Goal: Complete application form

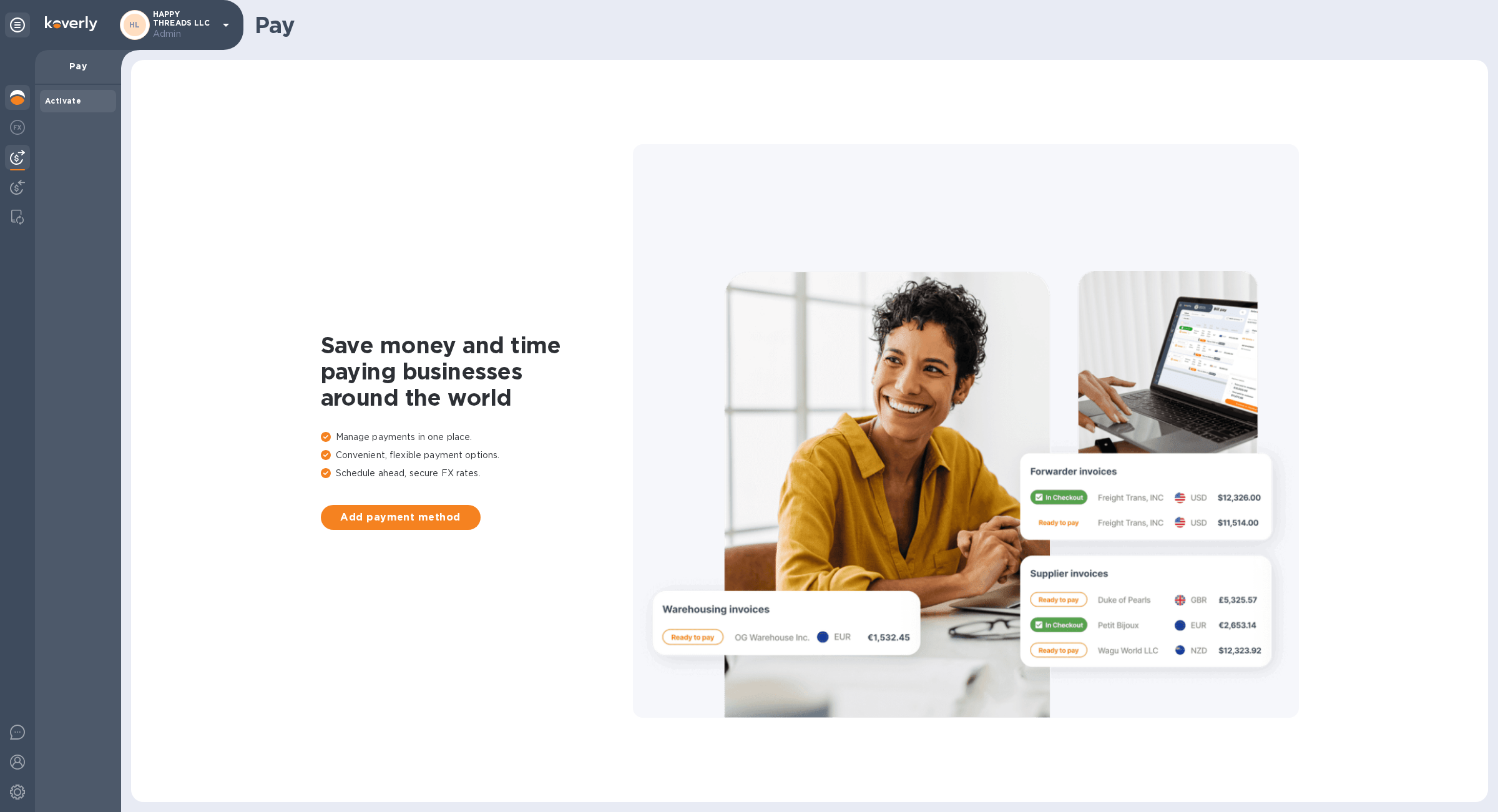
click at [22, 98] on img at bounding box center [17, 97] width 15 height 15
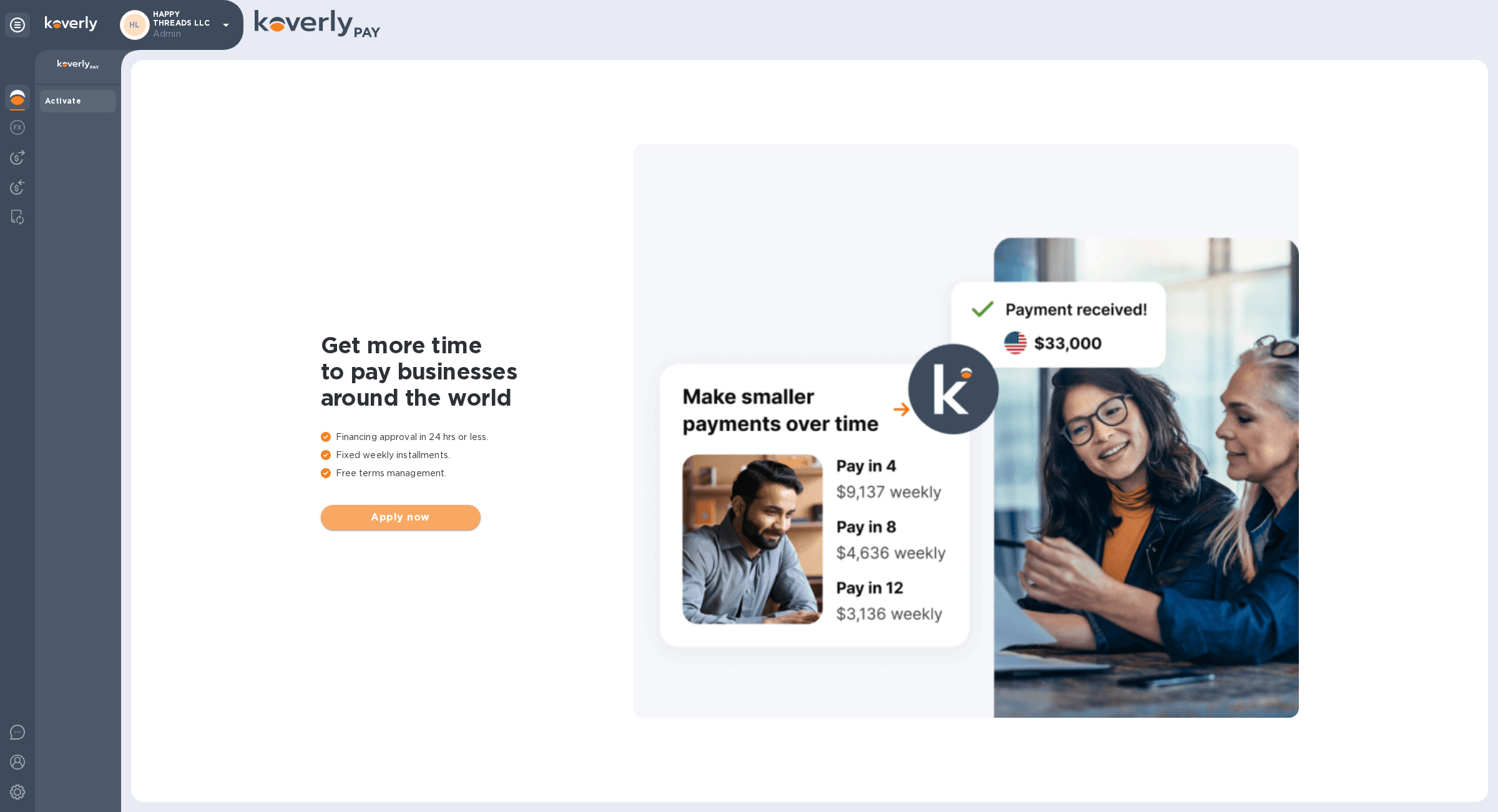
click at [387, 516] on span "Apply now" at bounding box center [400, 517] width 140 height 15
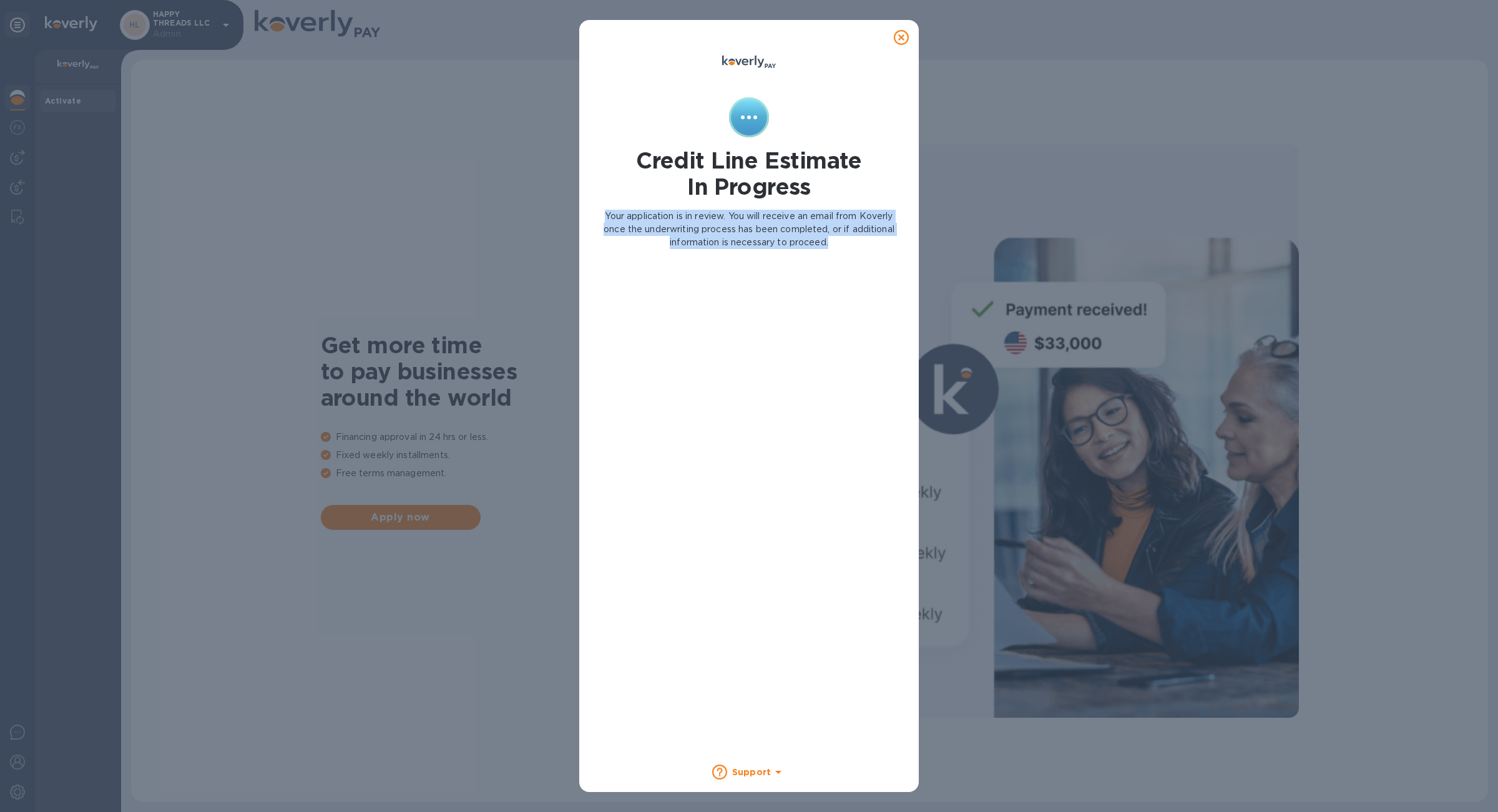
drag, startPoint x: 616, startPoint y: 205, endPoint x: 897, endPoint y: 264, distance: 287.1
click at [897, 264] on div "Credit Line Estimate In Progress Your application is in review. You will receiv…" at bounding box center [749, 427] width 307 height 660
click at [905, 44] on icon at bounding box center [901, 37] width 15 height 15
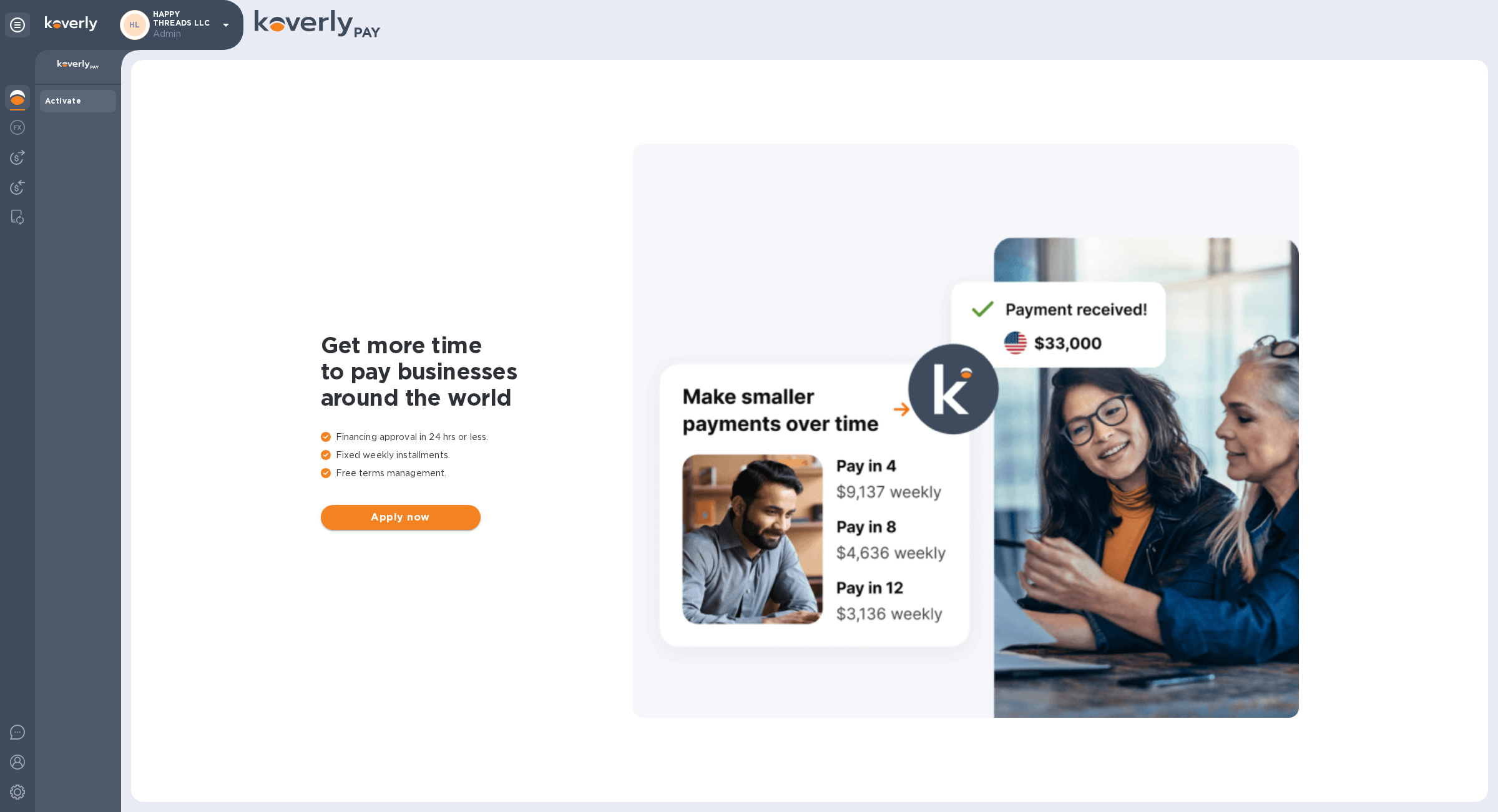
click at [399, 523] on span "Apply now" at bounding box center [400, 517] width 140 height 15
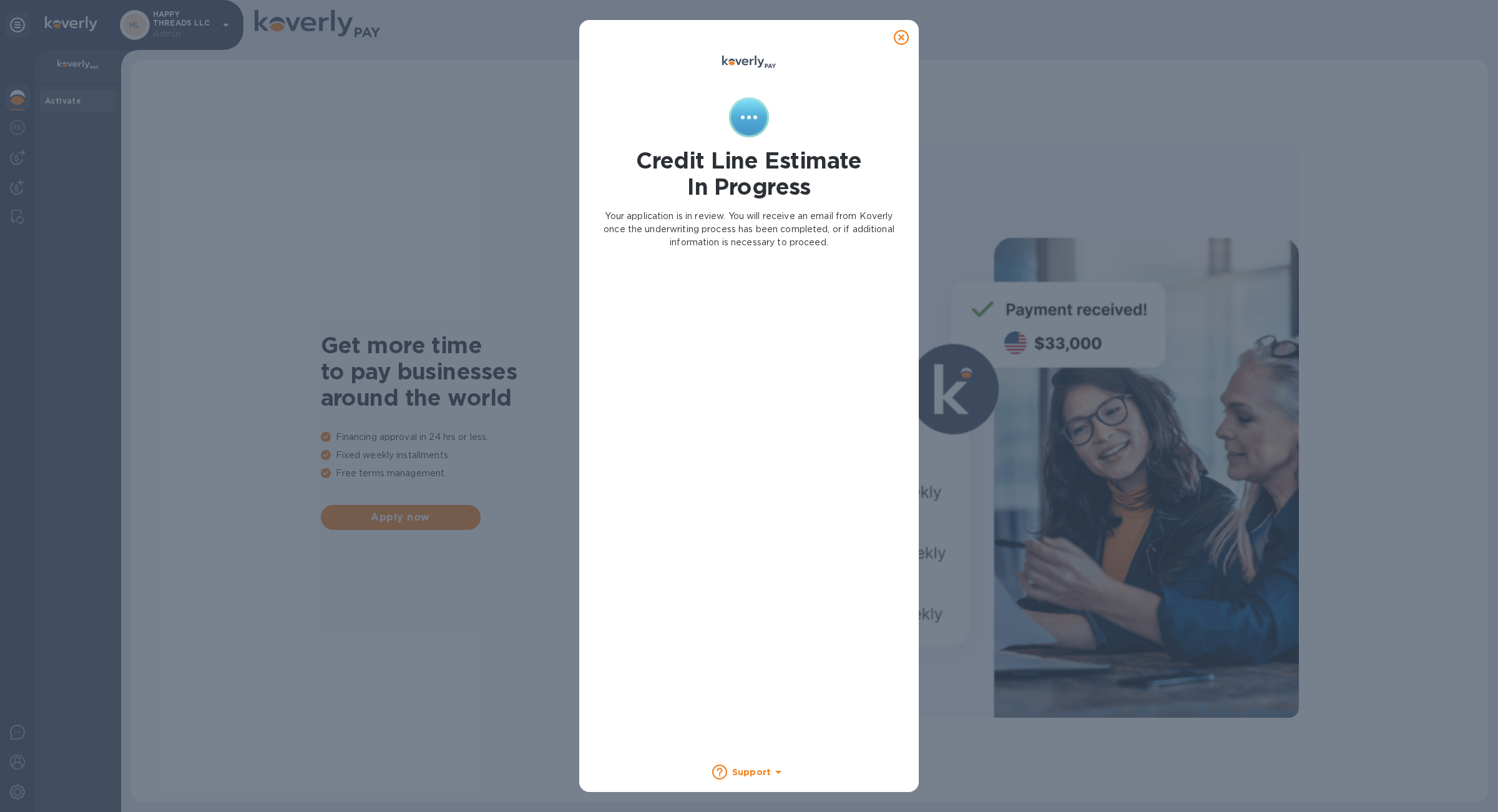
click at [900, 37] on icon at bounding box center [901, 37] width 15 height 15
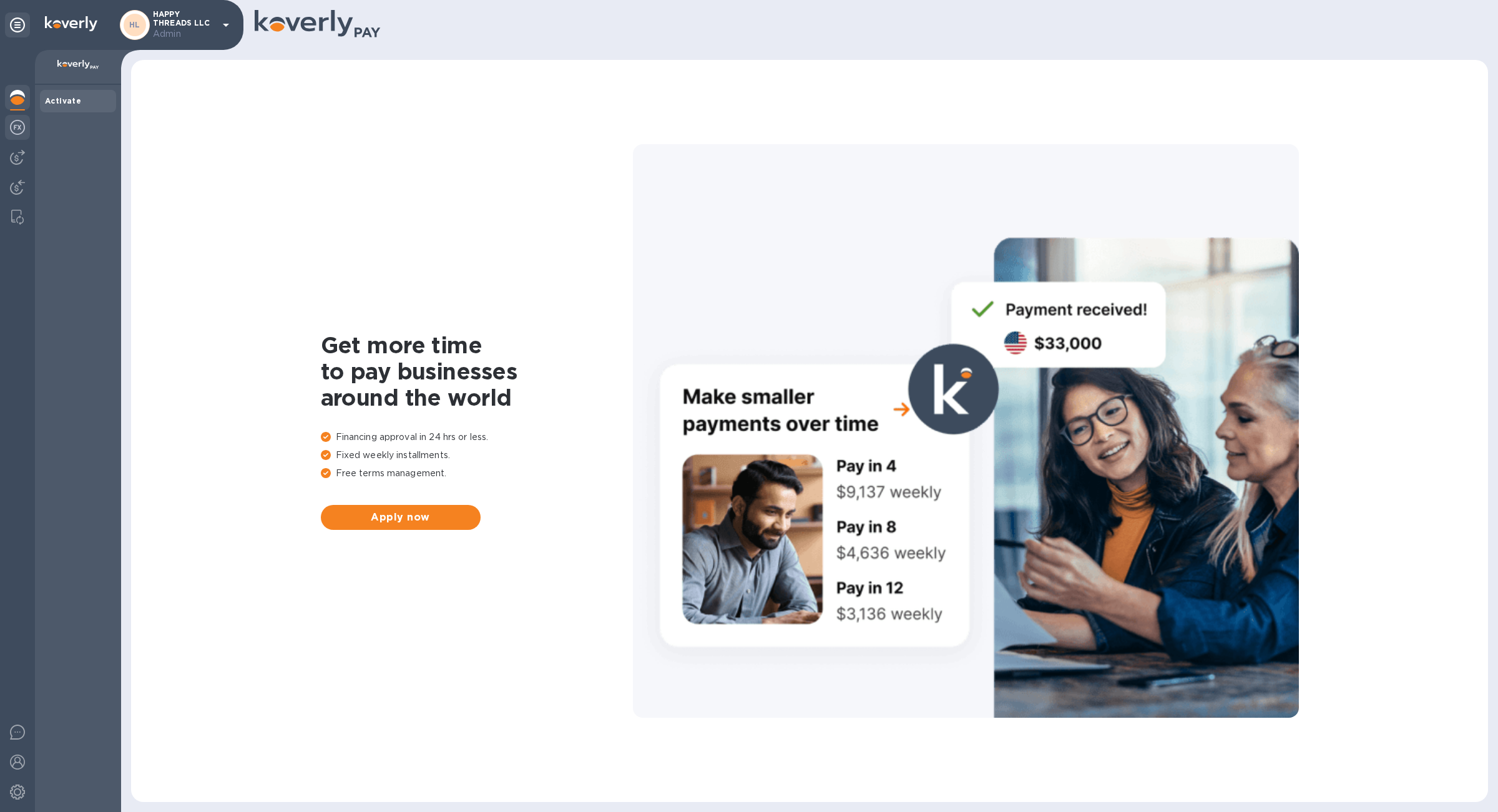
click at [27, 138] on div at bounding box center [18, 129] width 25 height 27
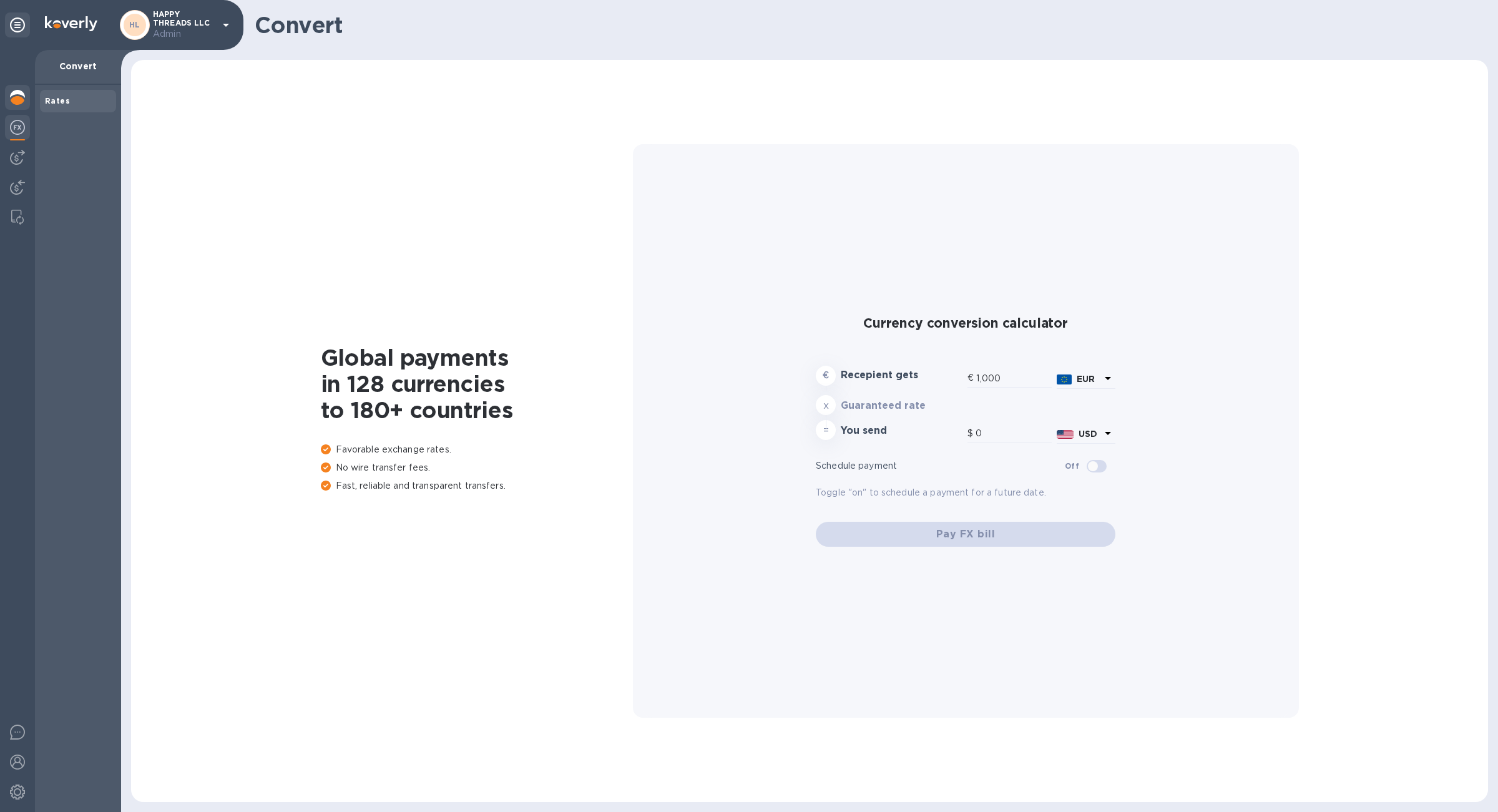
click at [25, 97] on div at bounding box center [18, 99] width 25 height 27
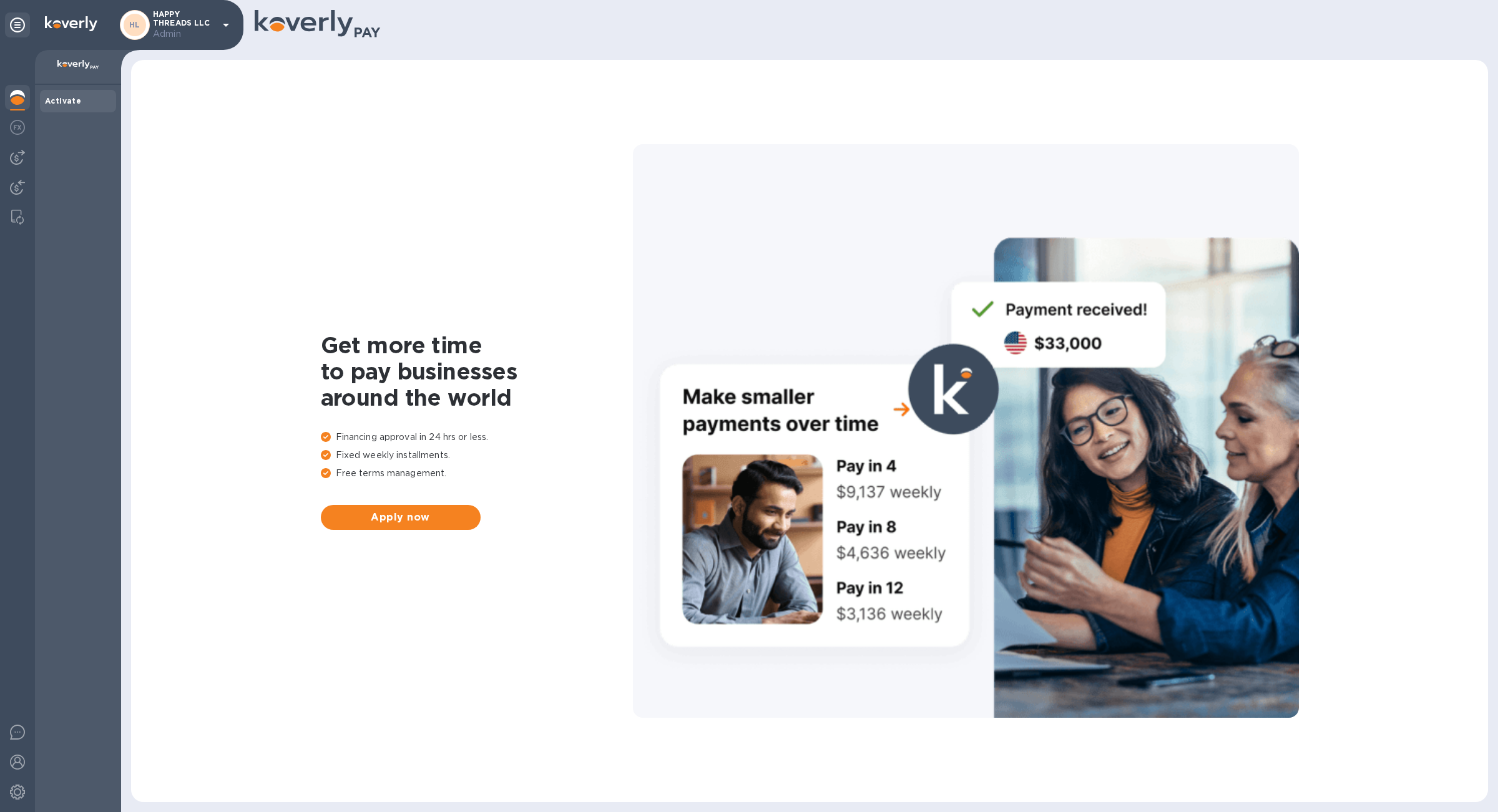
click at [84, 109] on div "Activate" at bounding box center [78, 101] width 76 height 22
click at [20, 139] on div at bounding box center [18, 129] width 25 height 27
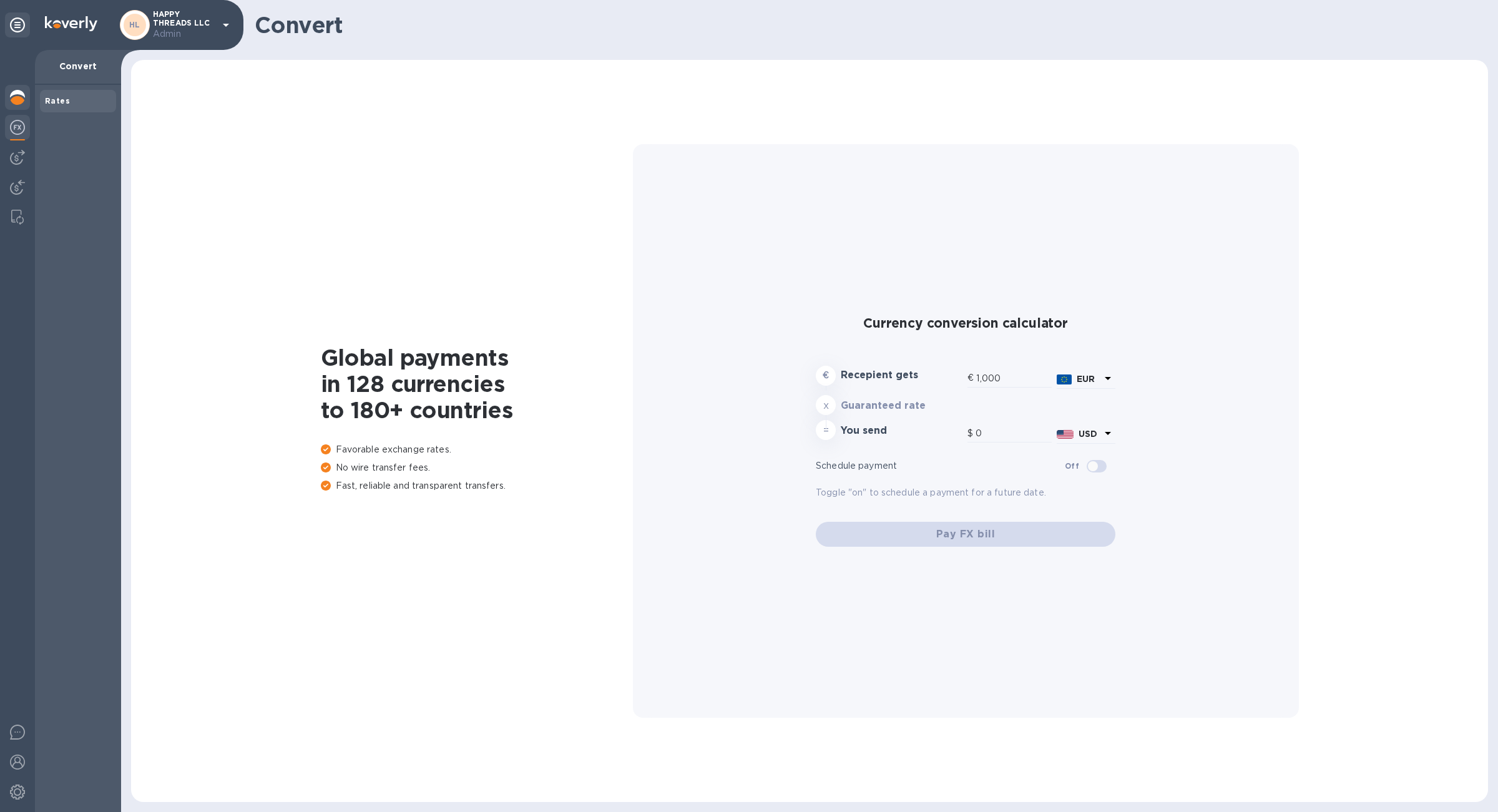
click at [20, 107] on div at bounding box center [18, 99] width 25 height 27
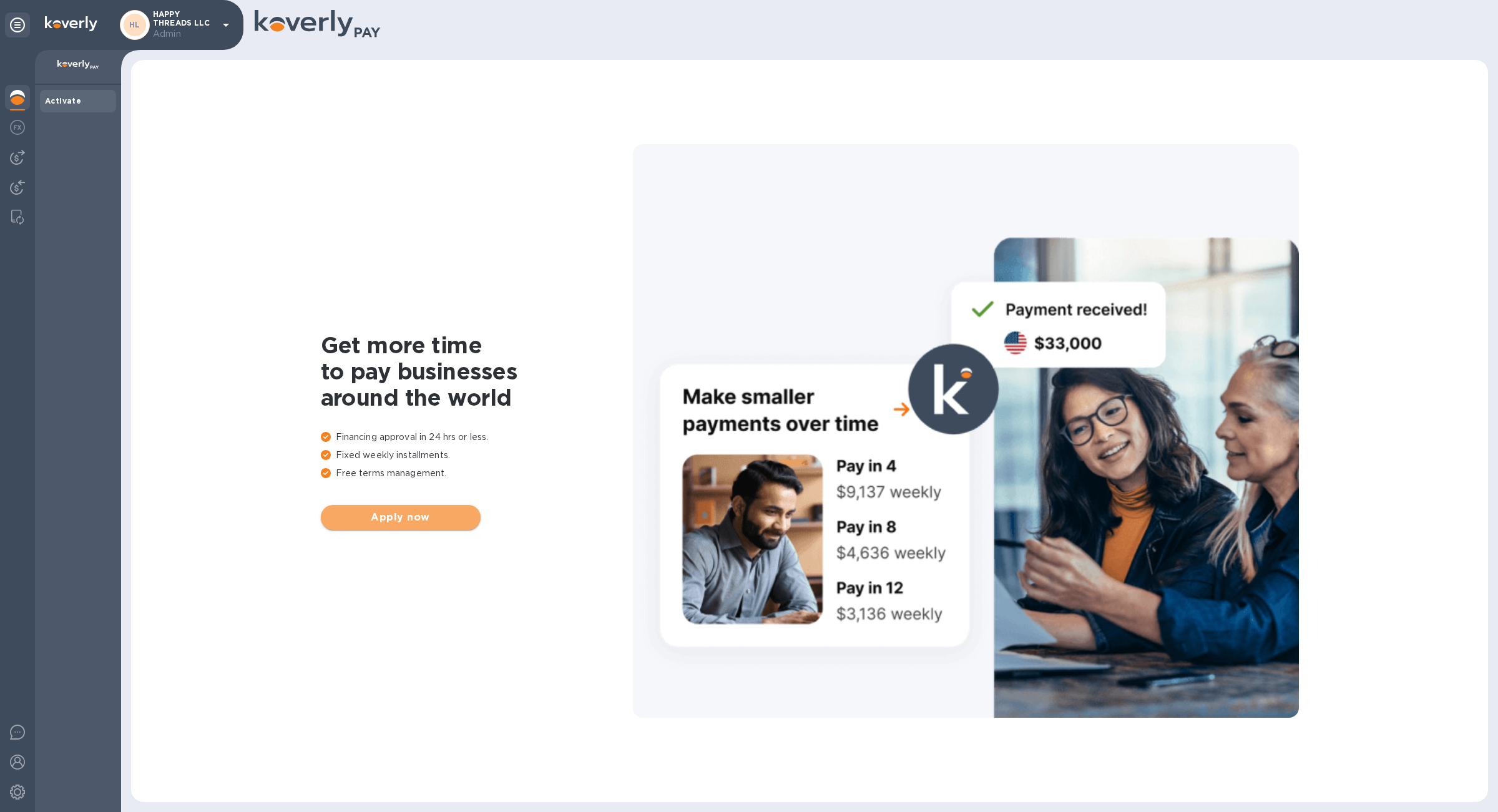
click at [425, 529] on button "Apply now" at bounding box center [400, 517] width 160 height 25
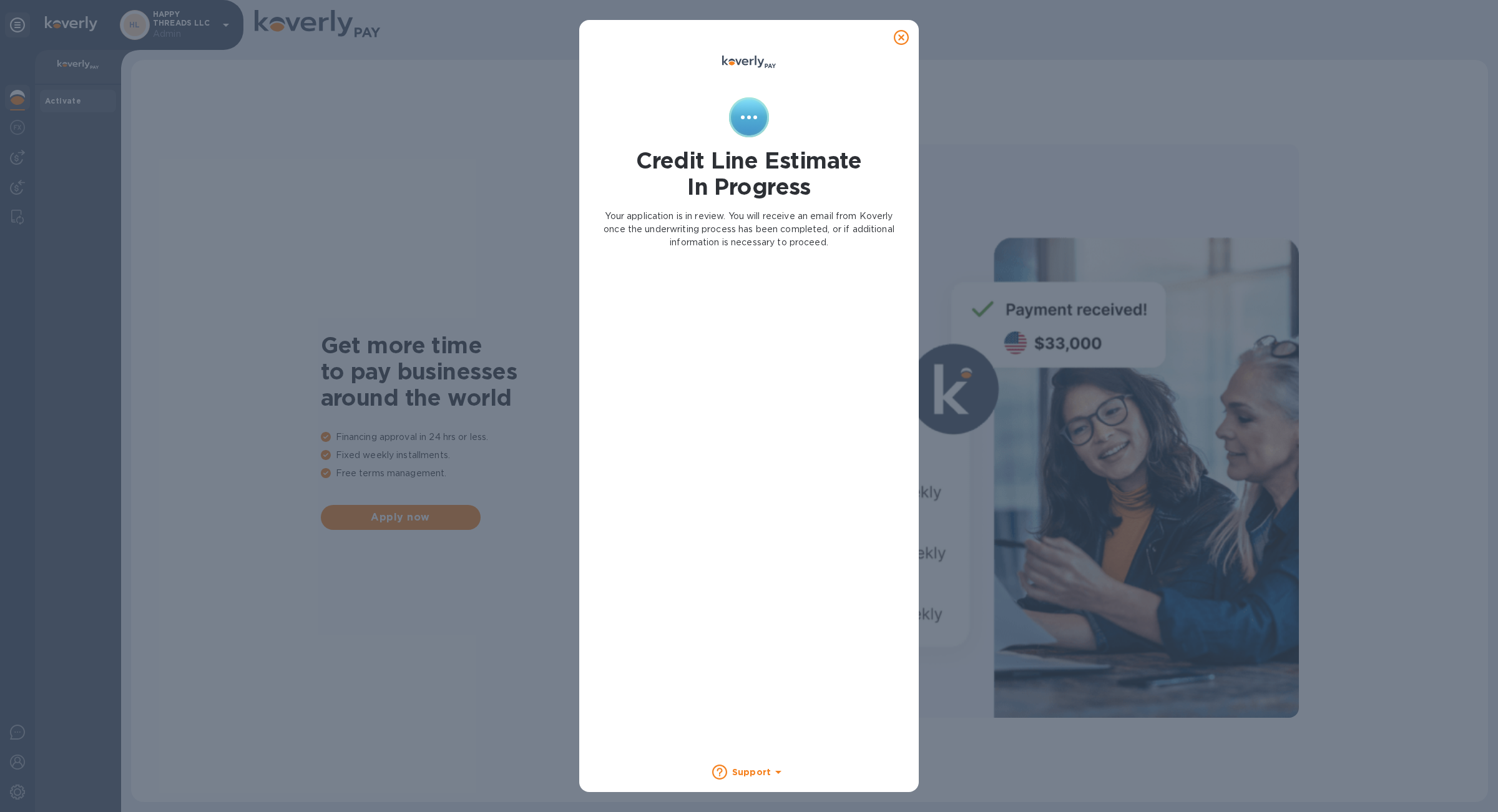
click at [898, 44] on icon at bounding box center [901, 37] width 15 height 15
